Goal: Information Seeking & Learning: Learn about a topic

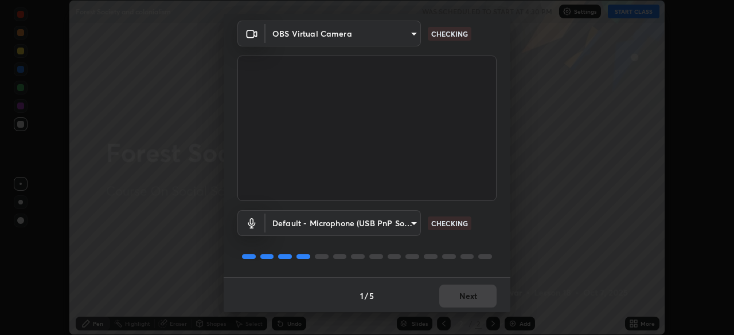
scroll to position [41, 0]
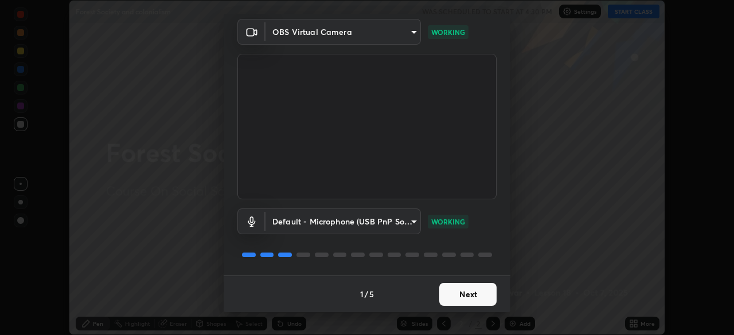
click at [477, 288] on button "Next" at bounding box center [467, 294] width 57 height 23
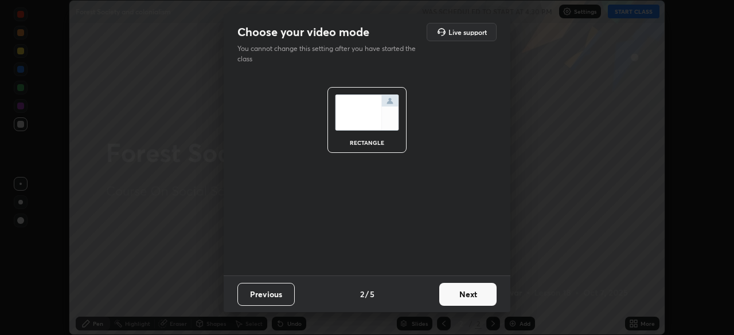
scroll to position [0, 0]
click at [481, 293] on button "Next" at bounding box center [467, 294] width 57 height 23
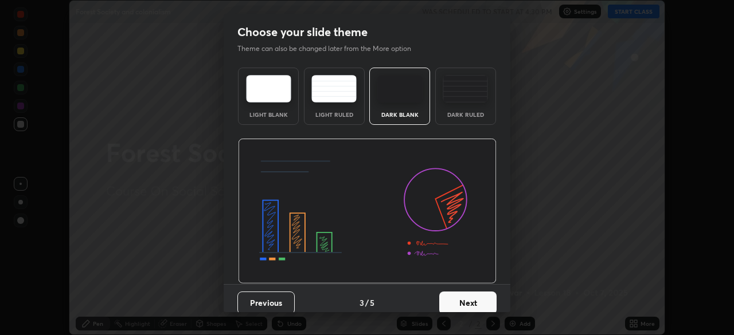
click at [479, 297] on button "Next" at bounding box center [467, 303] width 57 height 23
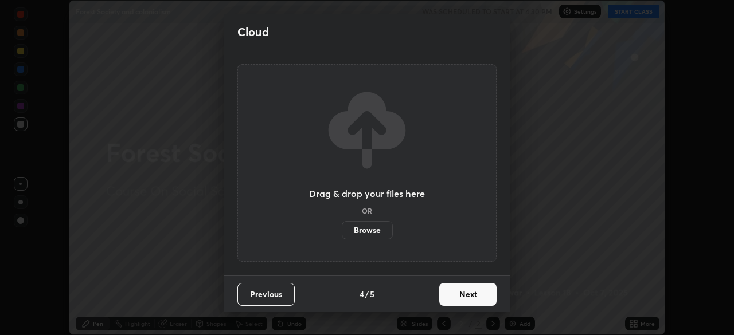
click at [477, 292] on button "Next" at bounding box center [467, 294] width 57 height 23
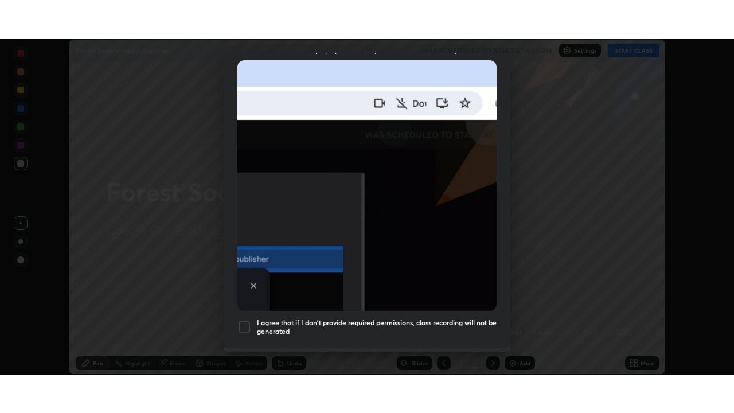
scroll to position [275, 0]
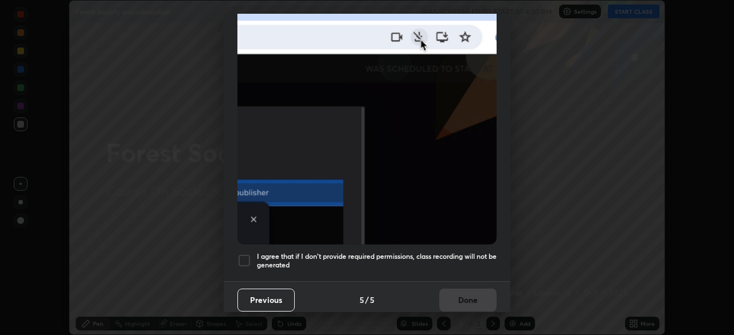
click at [460, 252] on h5 "I agree that if I don't provide required permissions, class recording will not …" at bounding box center [377, 261] width 240 height 18
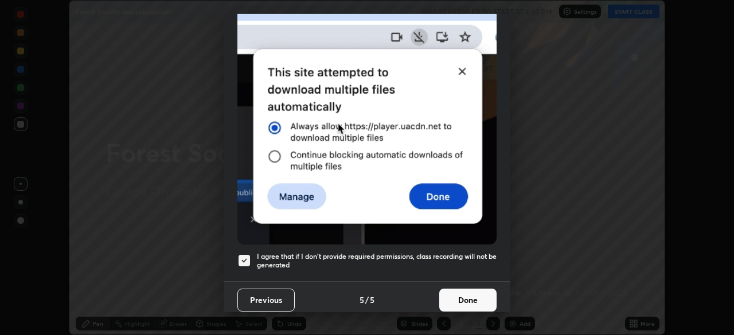
click at [452, 291] on button "Done" at bounding box center [467, 300] width 57 height 23
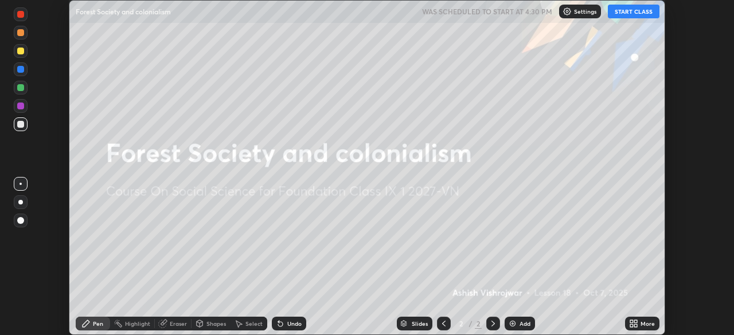
click at [622, 10] on button "START CLASS" at bounding box center [633, 12] width 52 height 14
click at [635, 322] on icon at bounding box center [635, 321] width 3 height 3
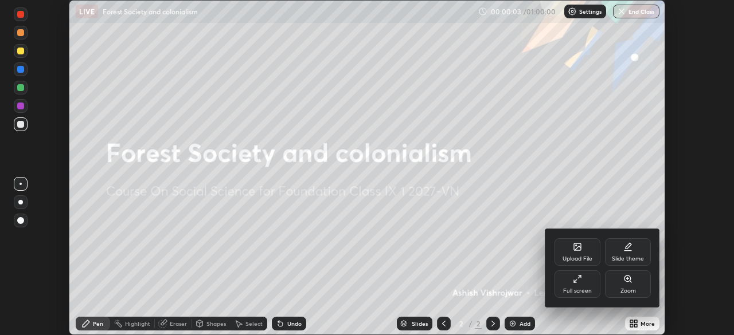
click at [588, 283] on div "Full screen" at bounding box center [577, 285] width 46 height 28
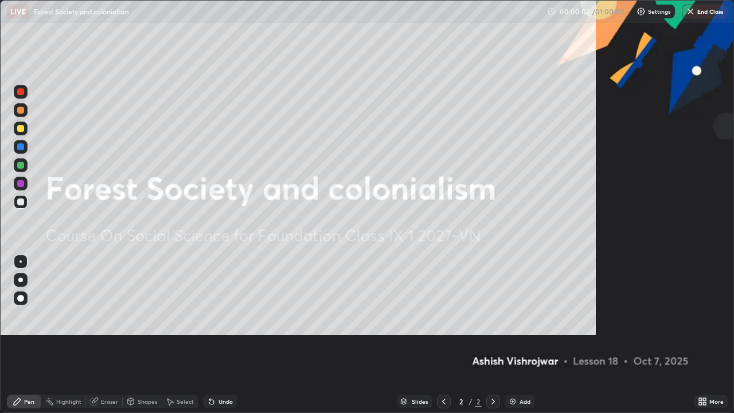
scroll to position [413, 734]
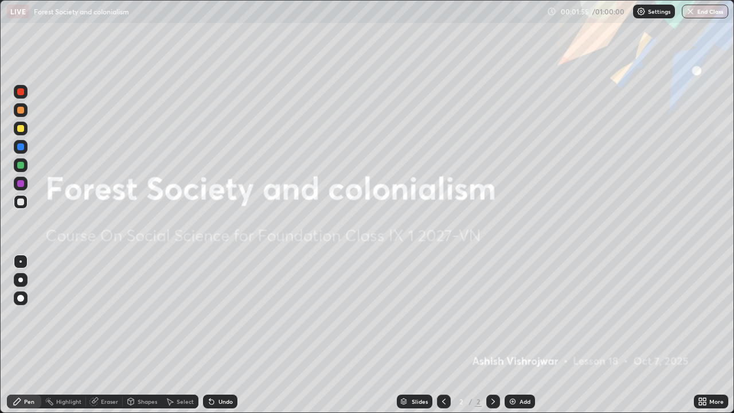
click at [517, 335] on div "Add" at bounding box center [519, 401] width 30 height 14
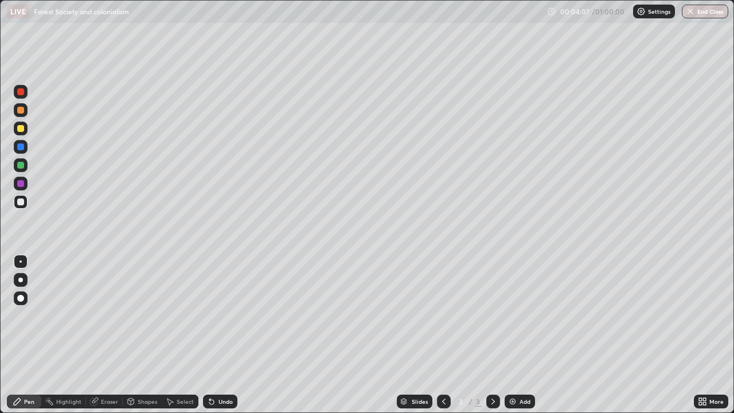
click at [103, 335] on div "Eraser" at bounding box center [104, 401] width 37 height 14
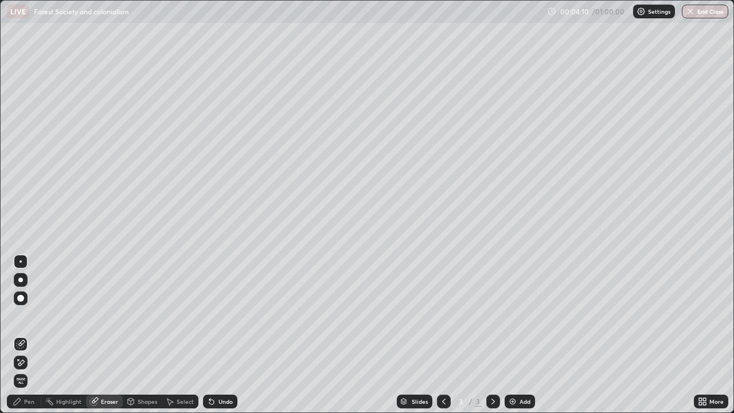
click at [30, 335] on div "Pen" at bounding box center [29, 401] width 10 height 6
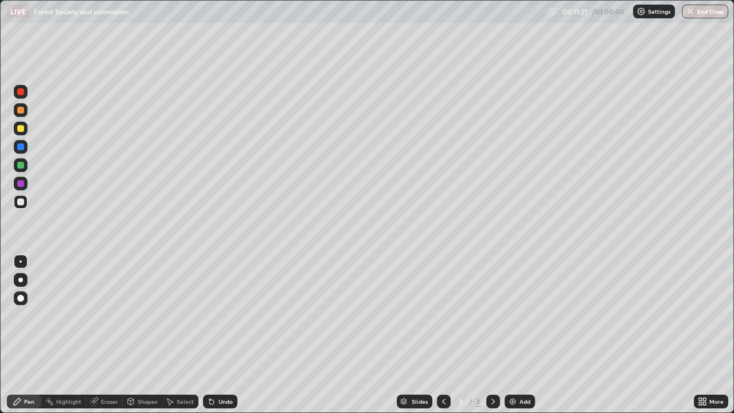
click at [512, 335] on div "Add" at bounding box center [519, 401] width 30 height 14
